Goal: Information Seeking & Learning: Learn about a topic

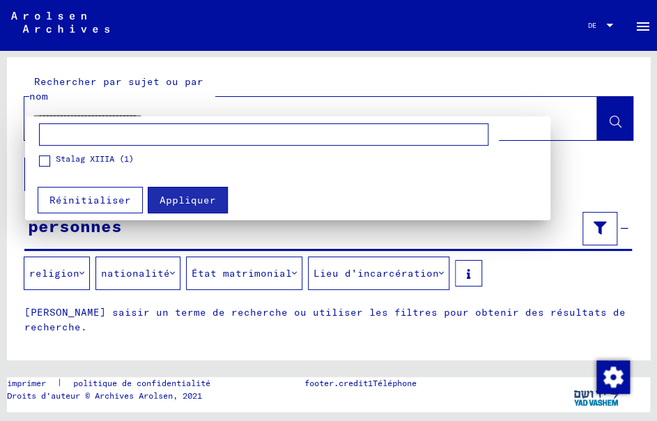
scroll to position [157, 0]
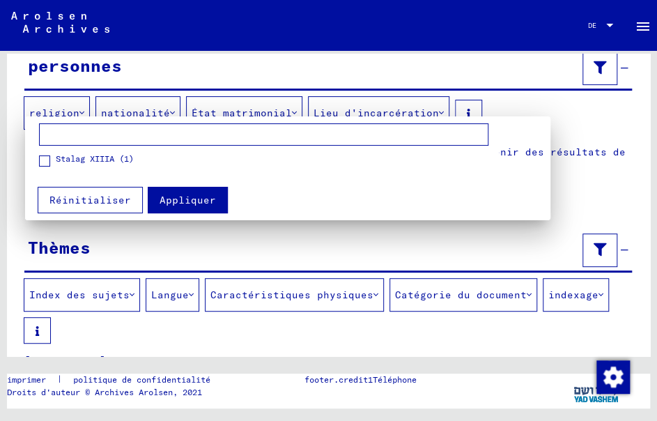
click at [559, 128] on div at bounding box center [328, 210] width 657 height 421
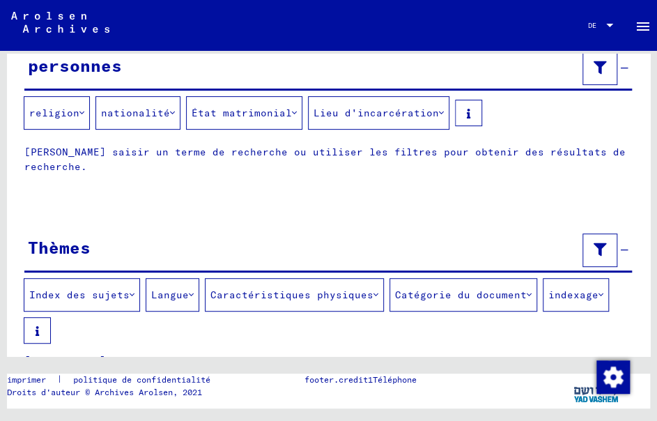
scroll to position [201, 0]
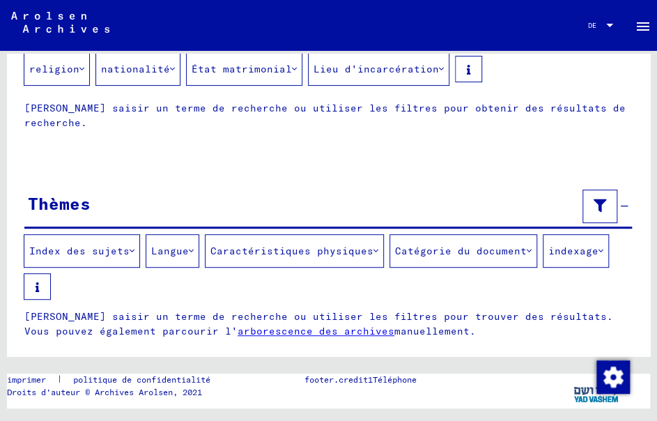
click at [355, 68] on font "Lieu d'incarcération" at bounding box center [376, 69] width 125 height 13
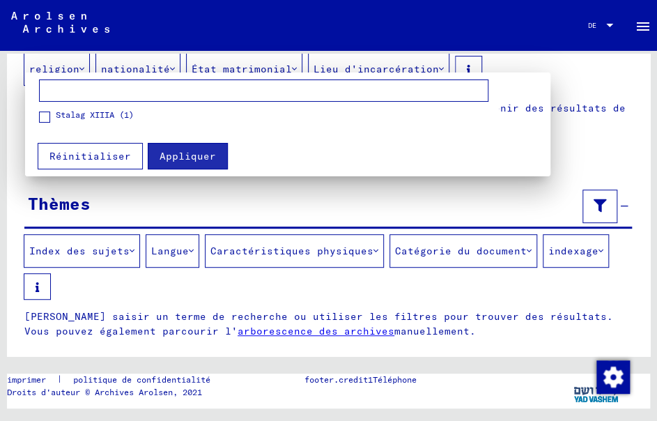
click at [121, 91] on input at bounding box center [263, 90] width 449 height 22
click at [185, 95] on input "******" at bounding box center [263, 90] width 449 height 22
type input "*"
click at [370, 118] on figure "Stalag XIIIA (1)" at bounding box center [265, 121] width 453 height 24
click at [102, 160] on font "Réinitialiser" at bounding box center [90, 156] width 82 height 13
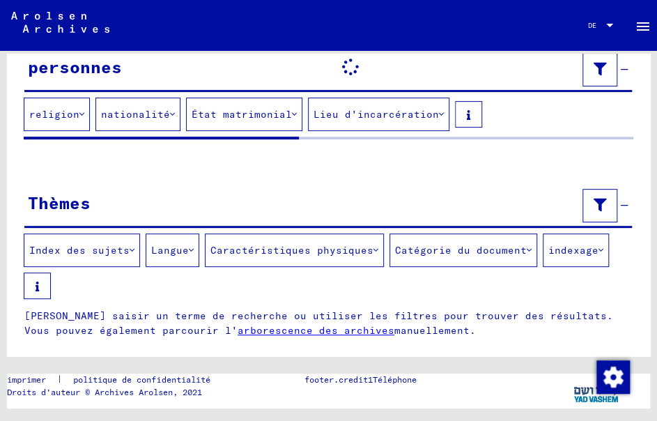
scroll to position [203, 0]
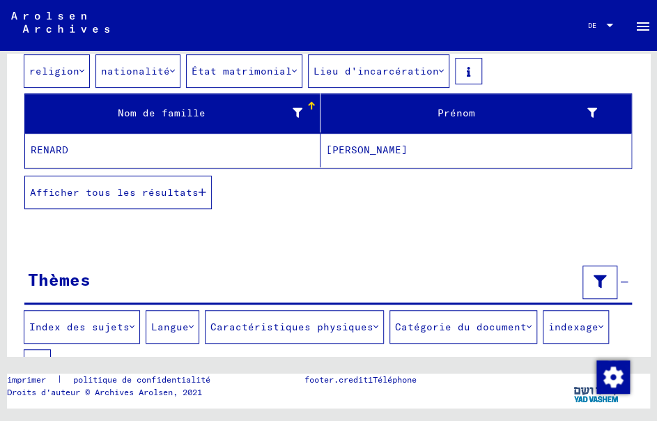
click at [382, 74] on font "Lieu d'incarcération" at bounding box center [376, 71] width 125 height 13
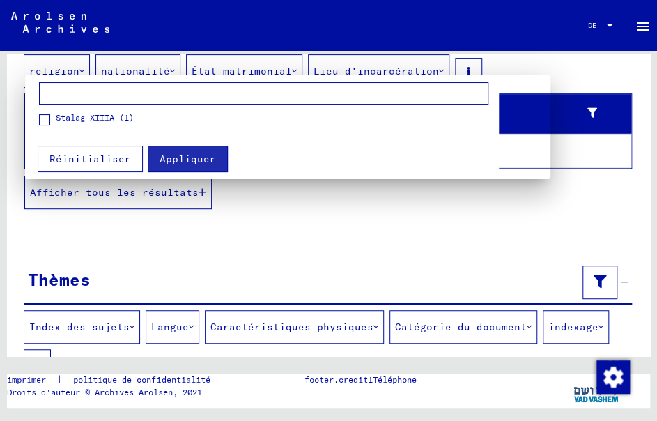
click at [125, 157] on font "Réinitialiser" at bounding box center [90, 159] width 82 height 13
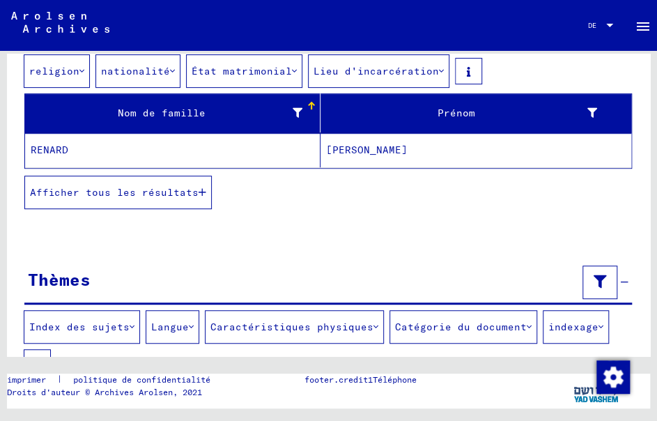
scroll to position [0, 0]
